Goal: Navigation & Orientation: Find specific page/section

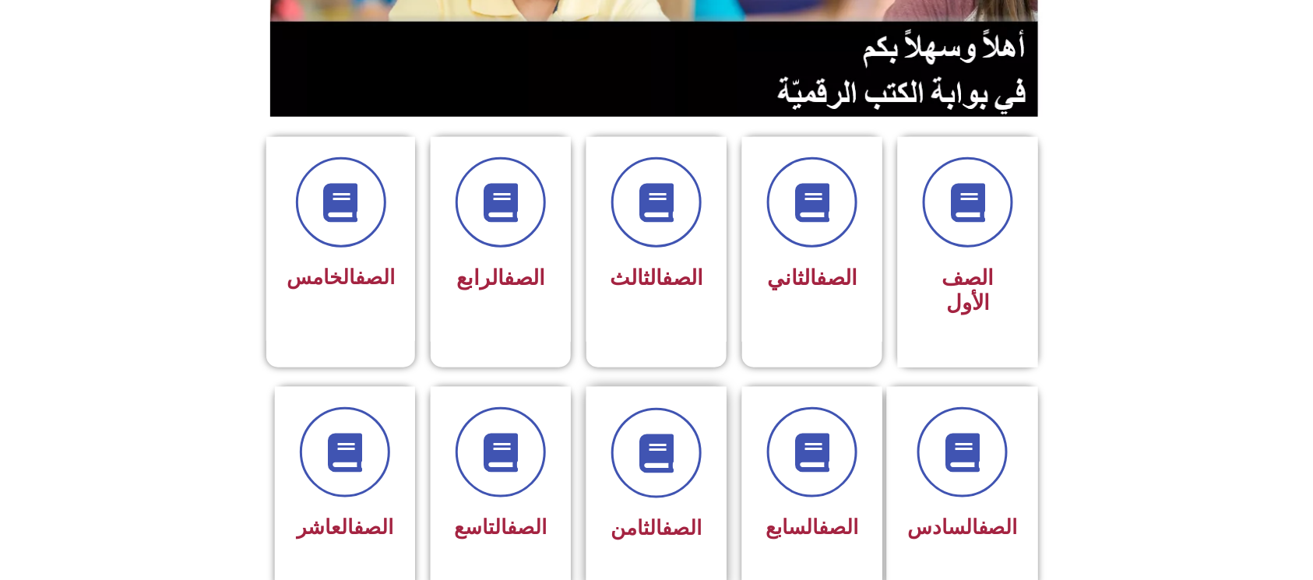
scroll to position [311, 0]
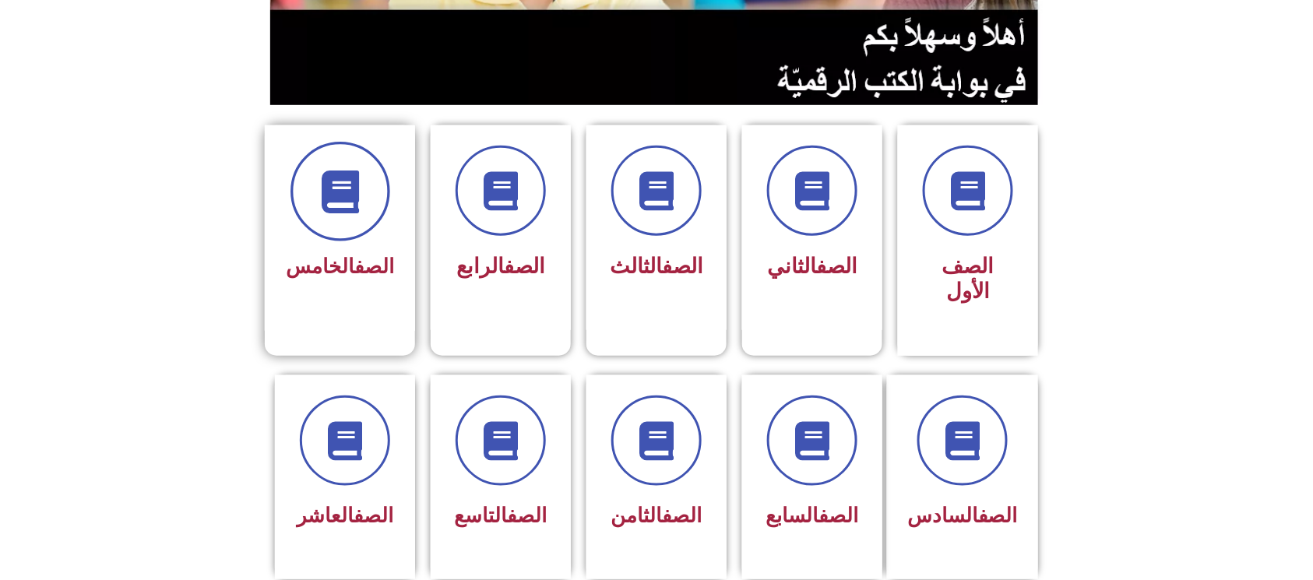
click at [361, 204] on icon at bounding box center [339, 192] width 43 height 43
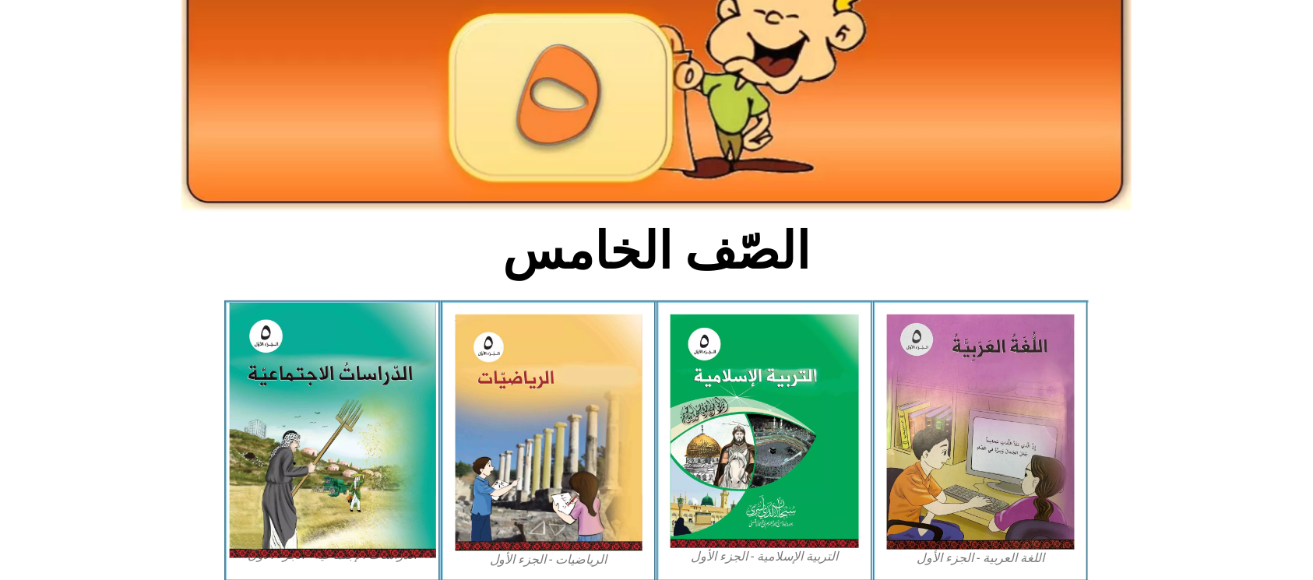
scroll to position [207, 0]
